Goal: Check status: Check status

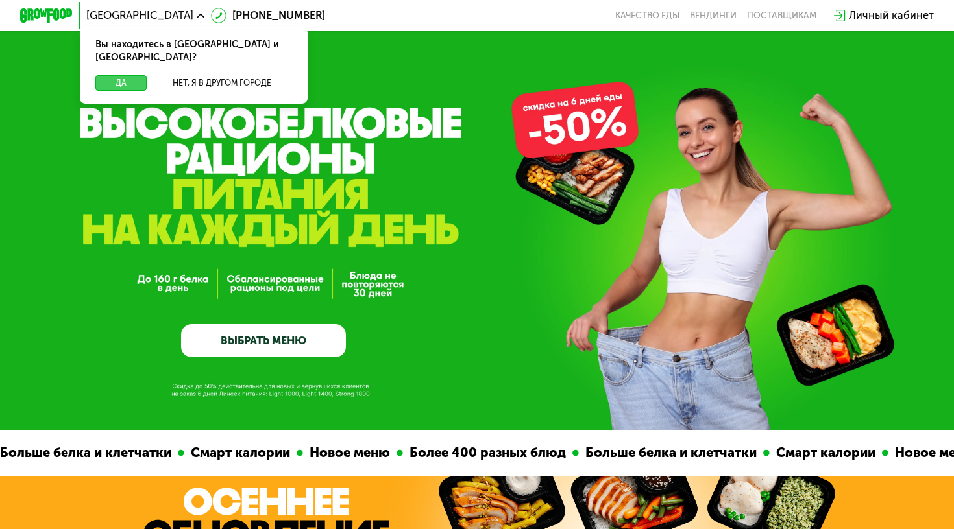
click at [128, 75] on button "Да" at bounding box center [120, 83] width 51 height 16
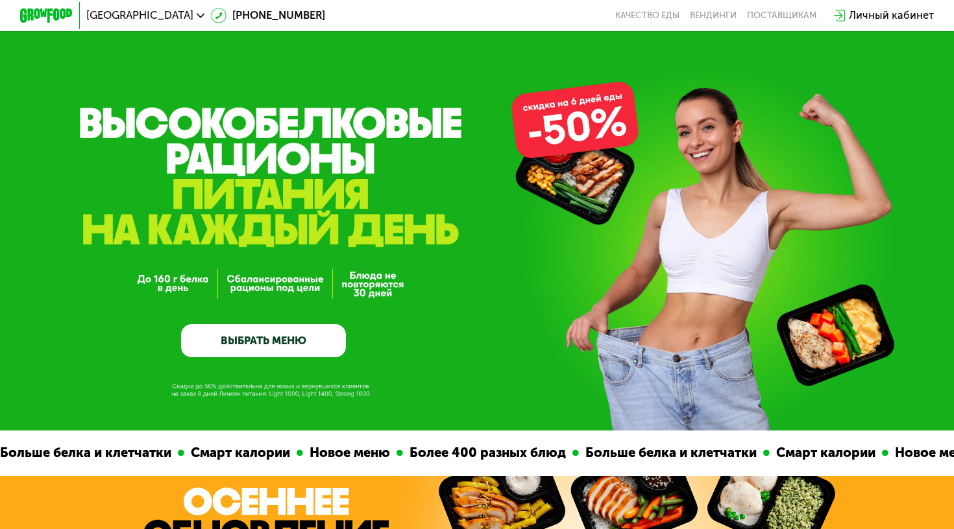
click at [877, 20] on div "Личный кабинет" at bounding box center [891, 16] width 85 height 16
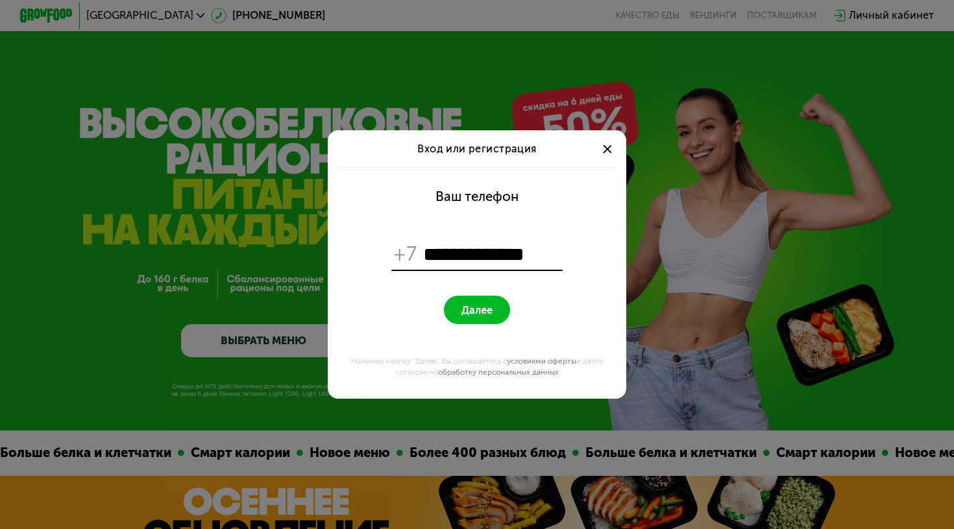
type input "**********"
click at [476, 310] on button "Далее" at bounding box center [477, 310] width 66 height 29
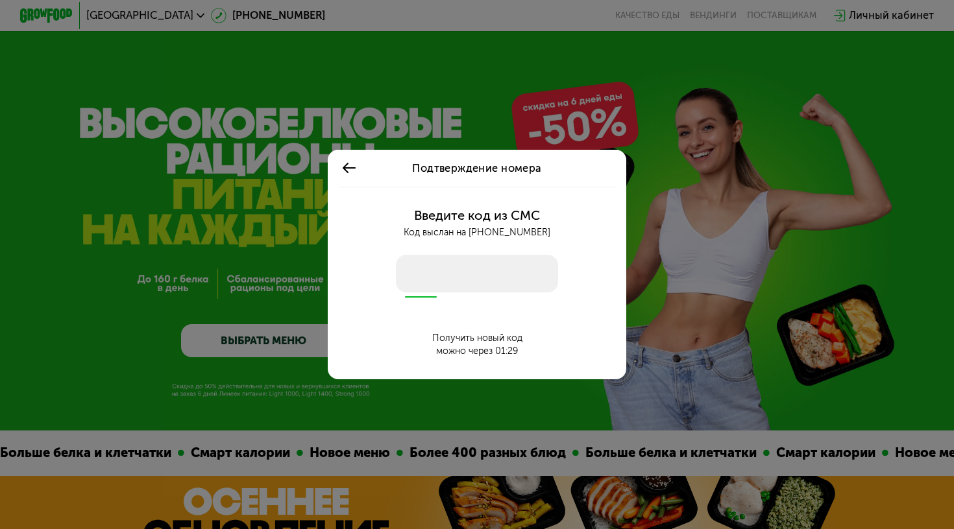
click at [429, 273] on input "number" at bounding box center [477, 273] width 162 height 37
click at [426, 271] on input "number" at bounding box center [477, 273] width 162 height 37
type input "****"
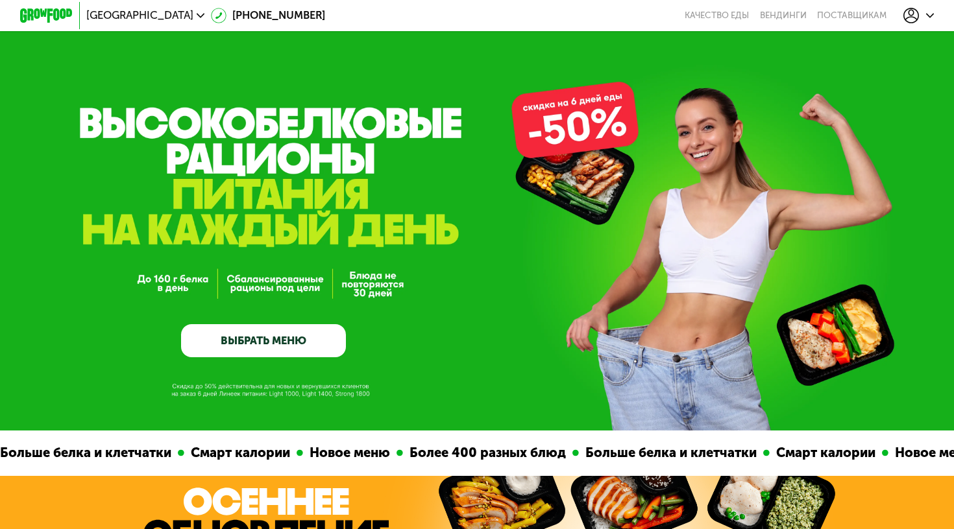
click at [908, 12] on icon at bounding box center [911, 16] width 16 height 16
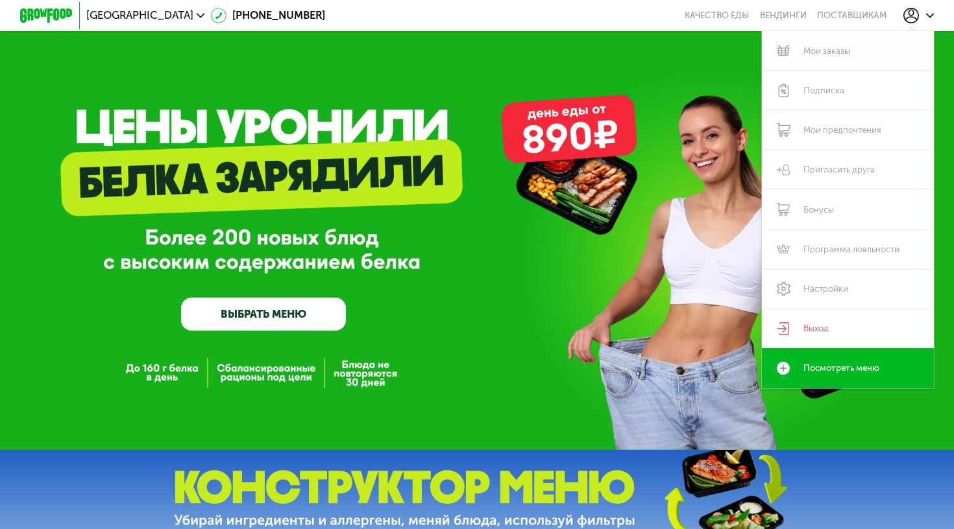
click at [843, 56] on link "Мои заказы" at bounding box center [848, 51] width 172 height 40
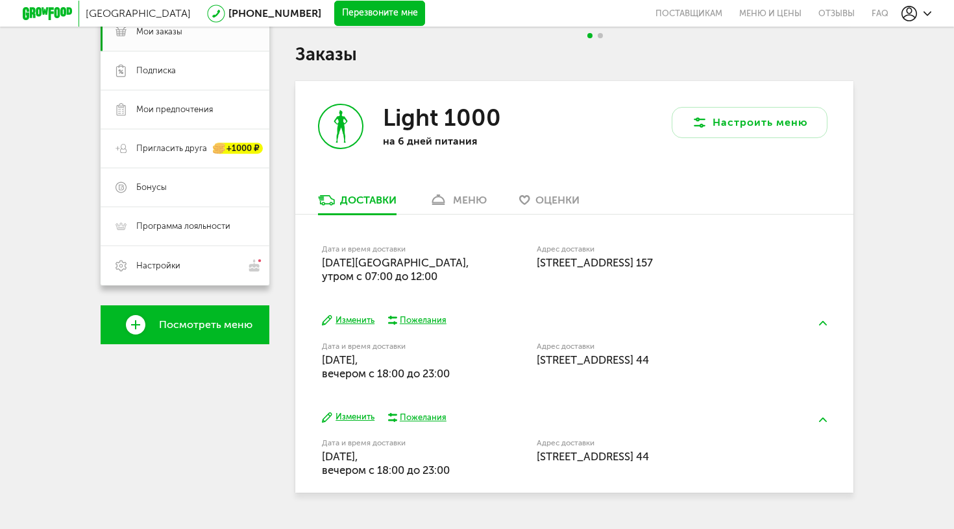
scroll to position [205, 0]
click at [817, 324] on button at bounding box center [823, 324] width 34 height 30
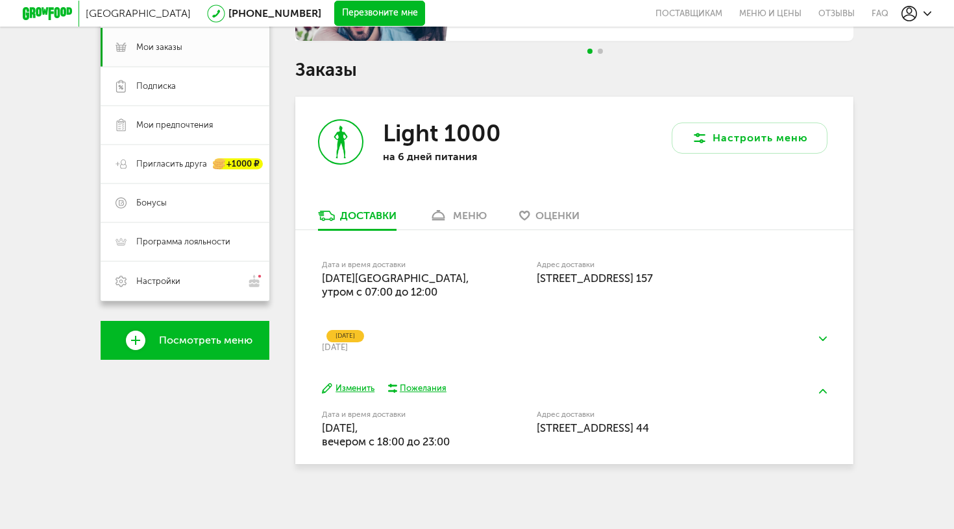
click at [823, 342] on button at bounding box center [823, 339] width 34 height 30
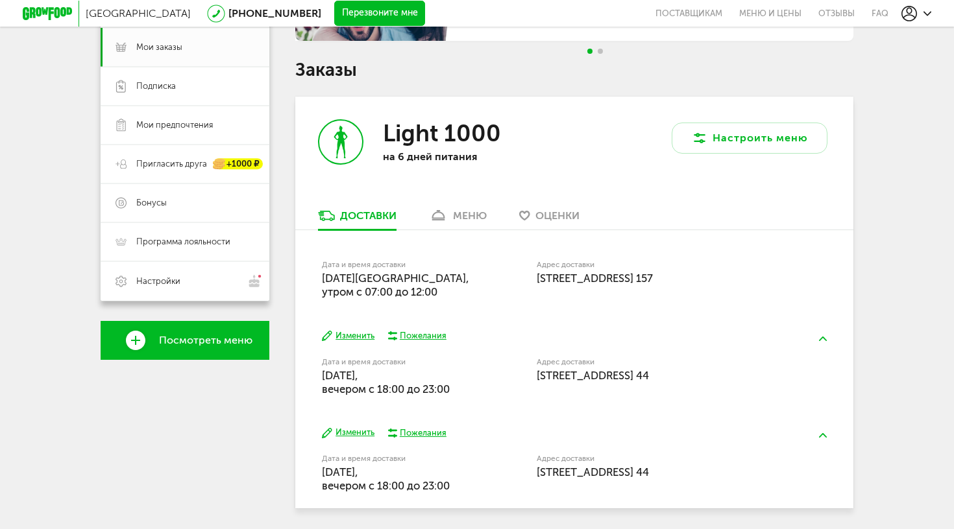
click at [470, 215] on div "меню" at bounding box center [470, 216] width 34 height 12
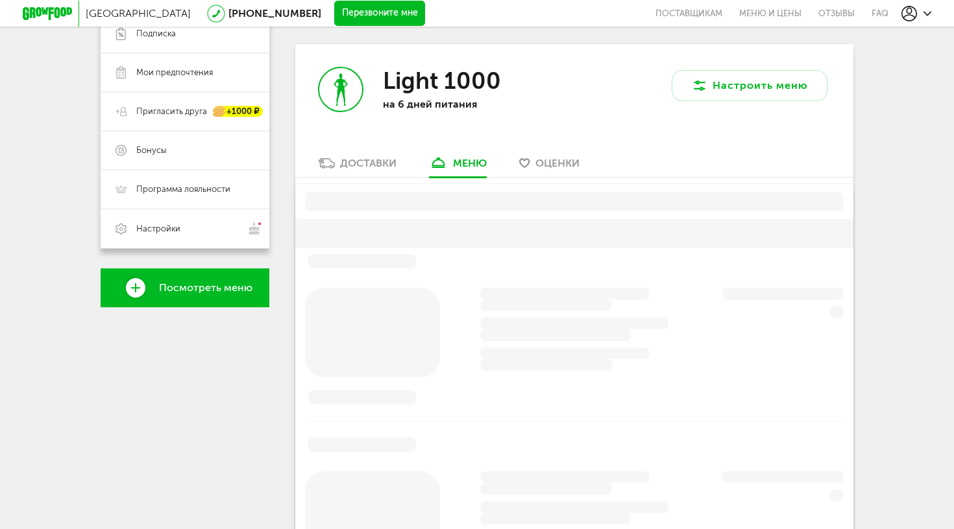
scroll to position [254, 0]
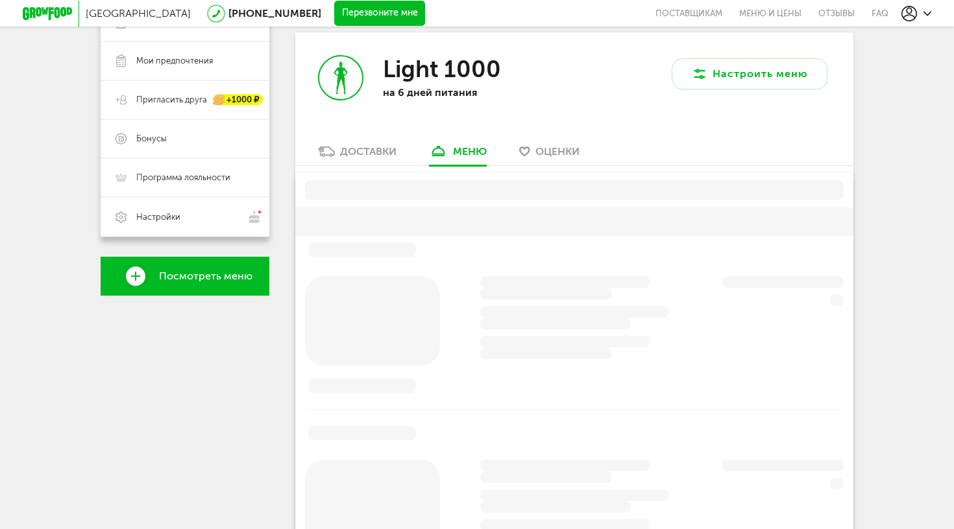
click at [357, 150] on div "Доставки" at bounding box center [368, 151] width 56 height 12
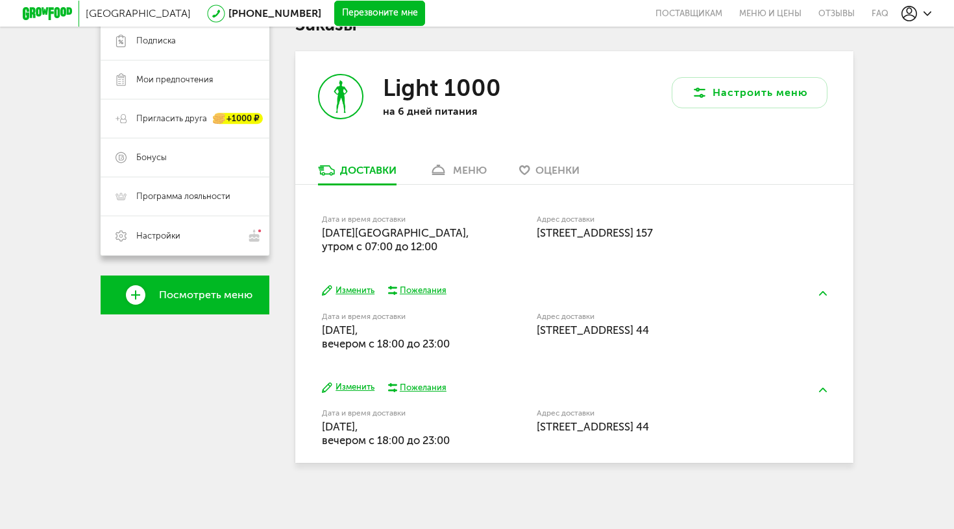
scroll to position [234, 0]
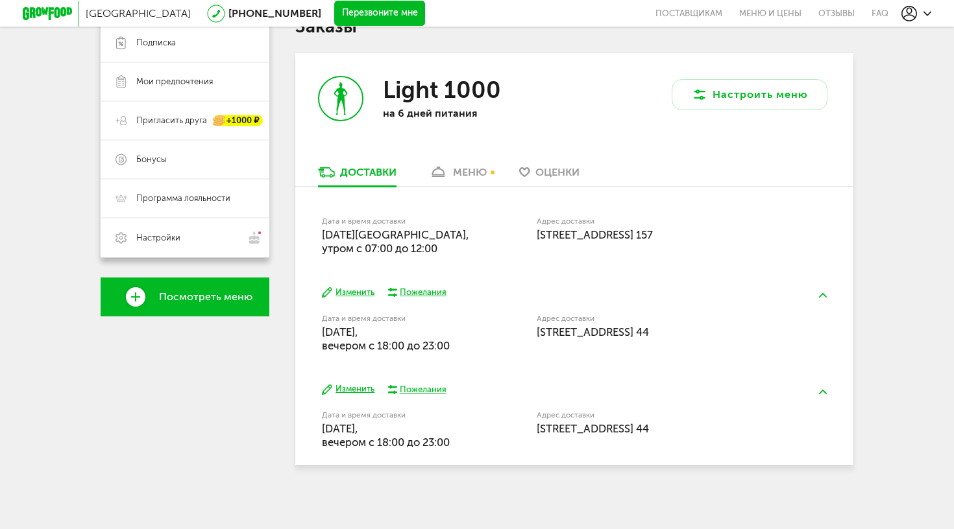
click at [420, 239] on span "[DATE][GEOGRAPHIC_DATA], утром c 07:00 до 12:00" at bounding box center [395, 241] width 147 height 27
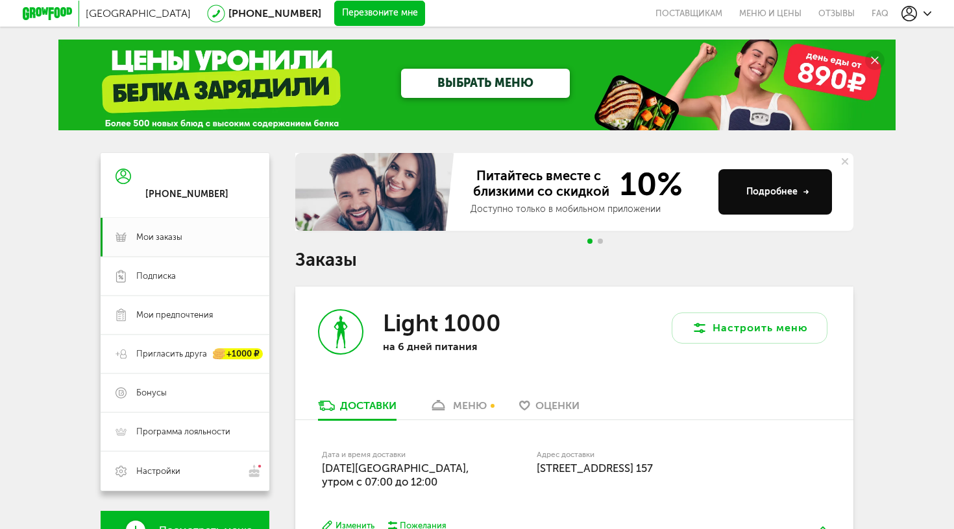
scroll to position [0, 0]
click at [484, 404] on div "меню" at bounding box center [470, 406] width 34 height 12
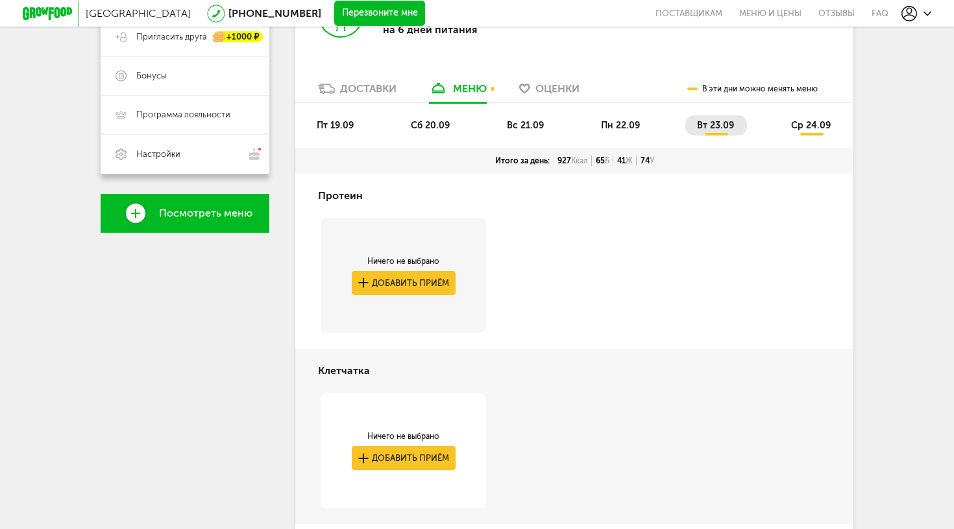
scroll to position [314, 0]
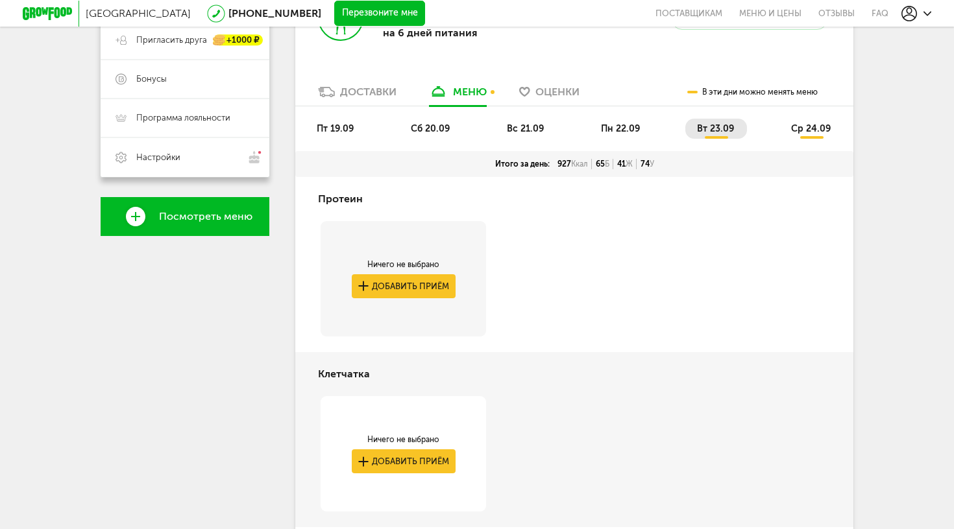
click at [341, 134] on span "пт 19.09" at bounding box center [335, 128] width 37 height 11
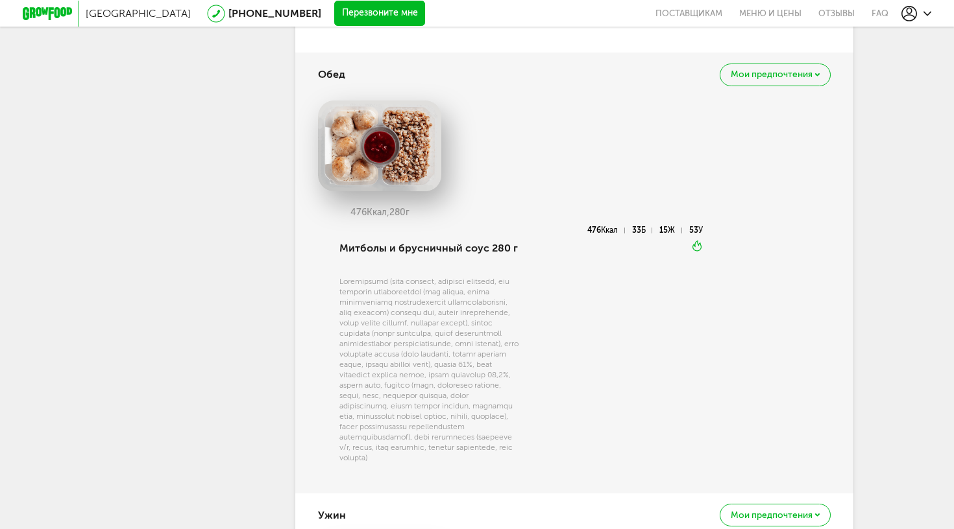
scroll to position [91, 0]
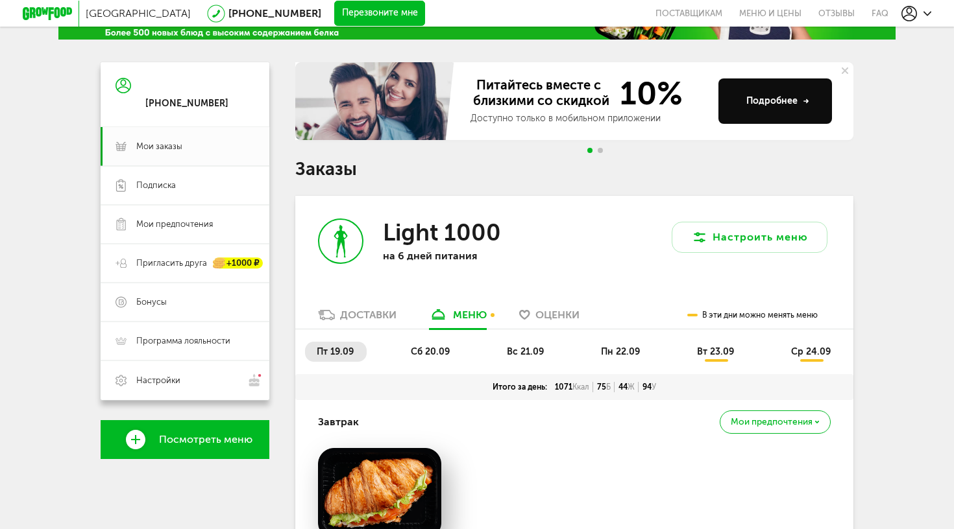
click at [435, 343] on li "сб 20.09" at bounding box center [431, 352] width 64 height 20
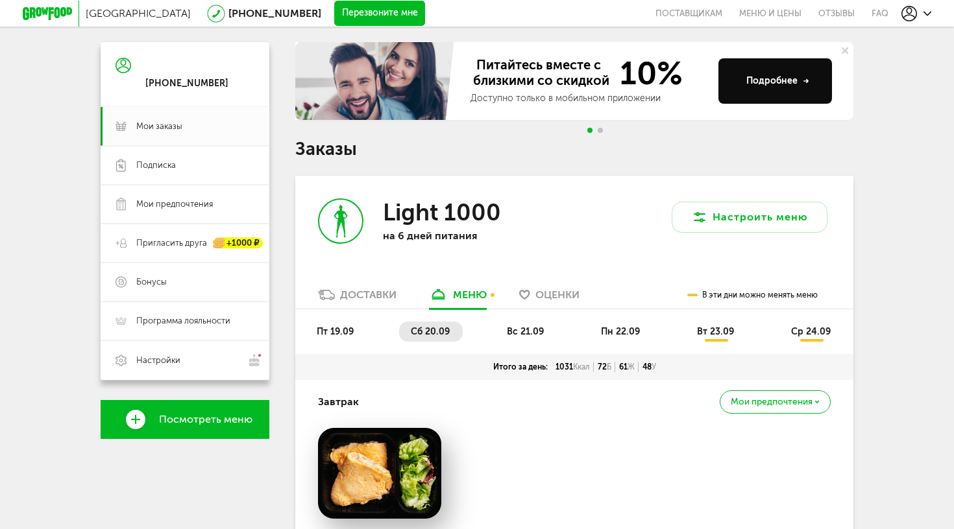
scroll to position [121, 0]
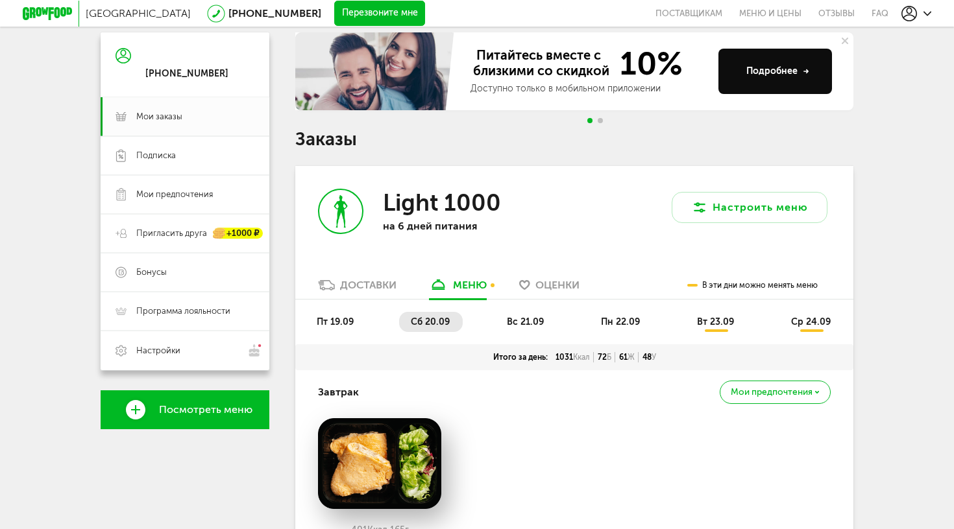
click at [528, 320] on span "вс 21.09" at bounding box center [525, 322] width 37 height 11
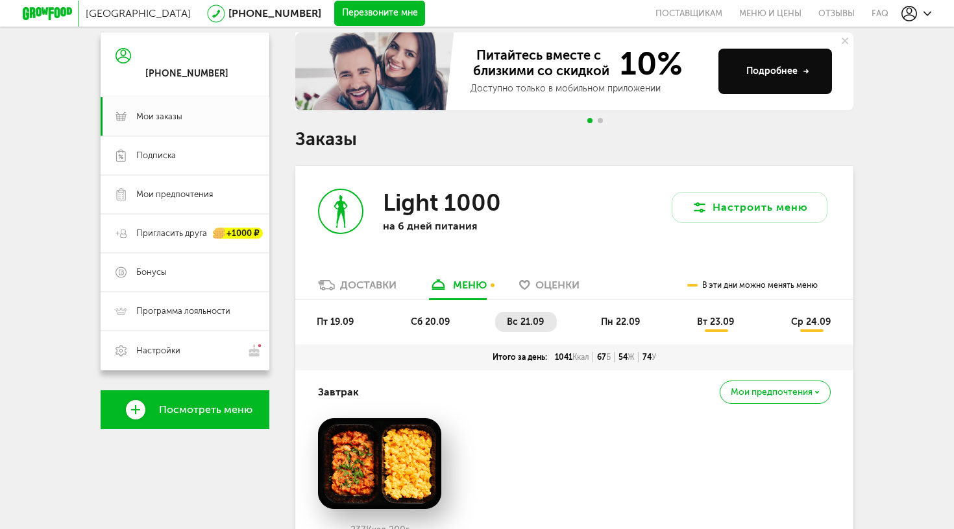
click at [623, 327] on span "пн 22.09" at bounding box center [620, 322] width 39 height 11
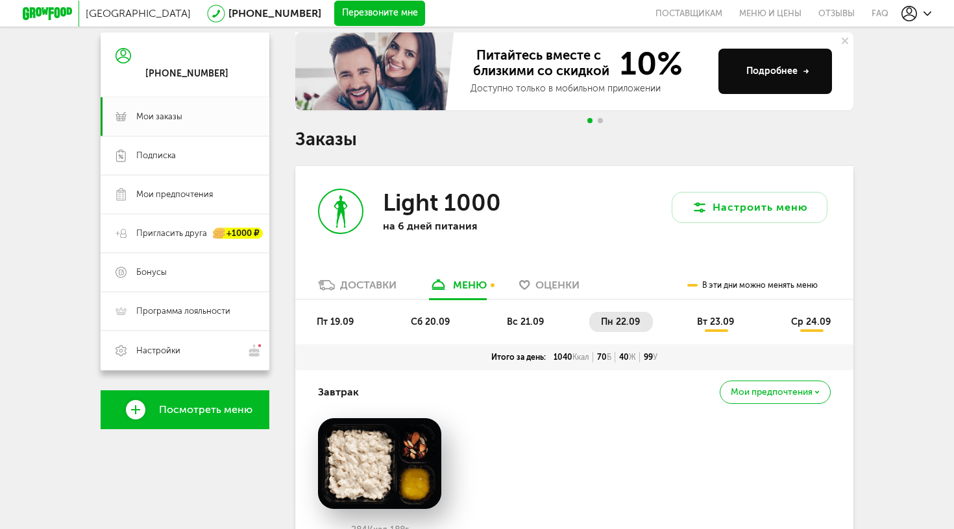
click at [721, 322] on span "вт 23.09" at bounding box center [715, 322] width 37 height 11
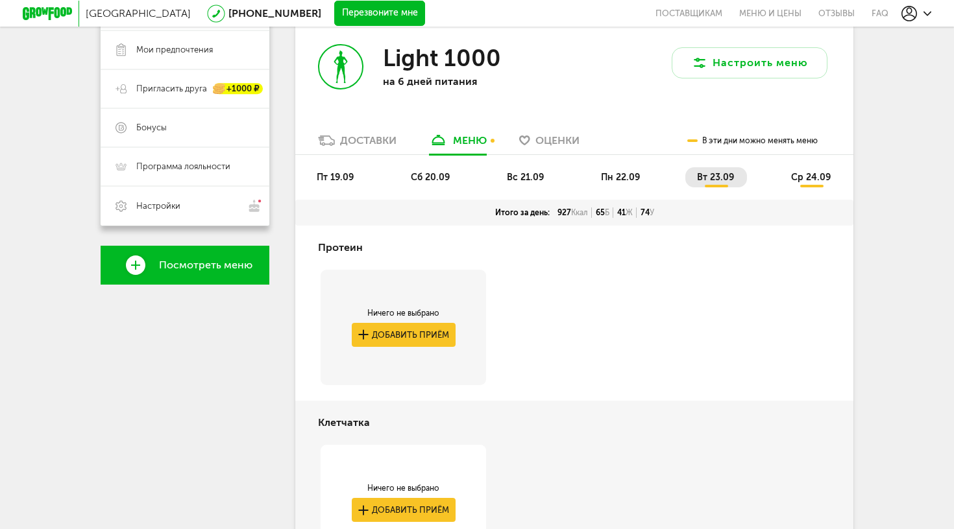
scroll to position [259, 0]
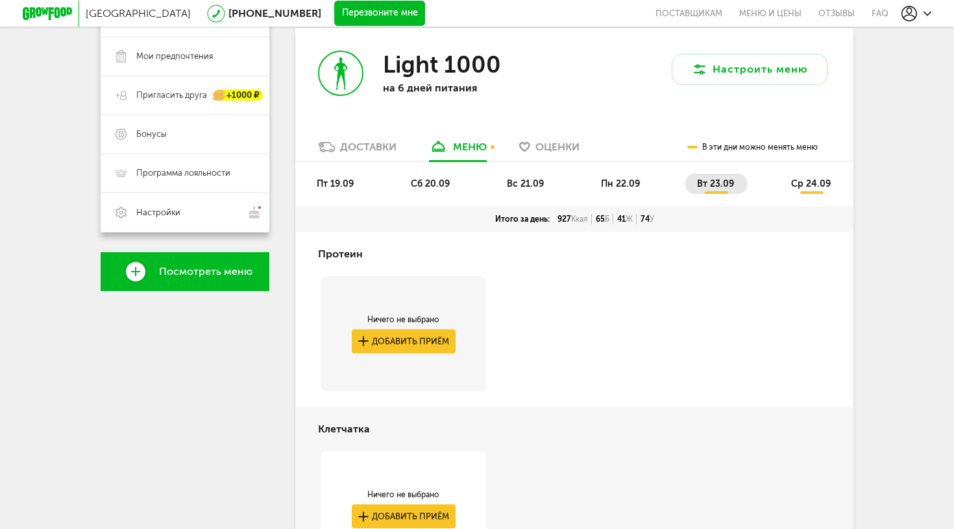
click at [624, 189] on li "пн 22.09" at bounding box center [621, 184] width 64 height 20
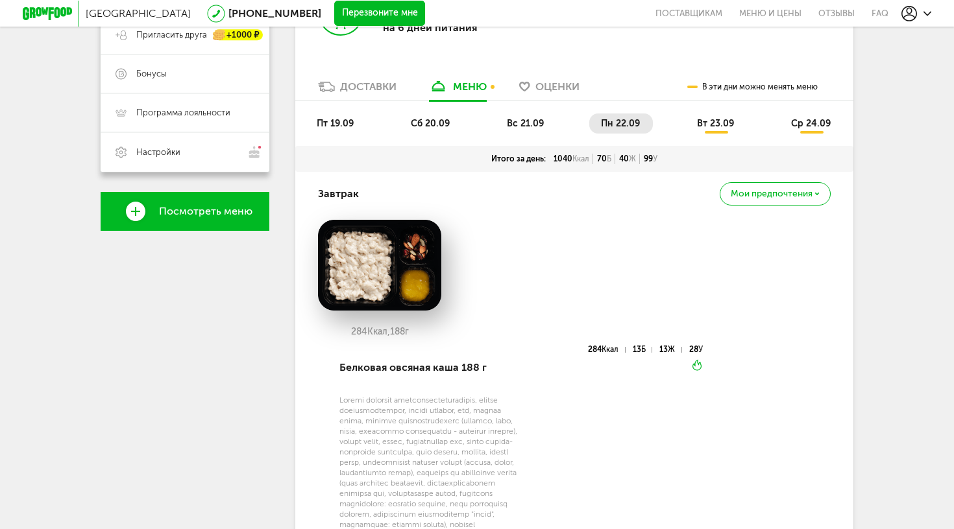
scroll to position [204, 0]
